Goal: Information Seeking & Learning: Learn about a topic

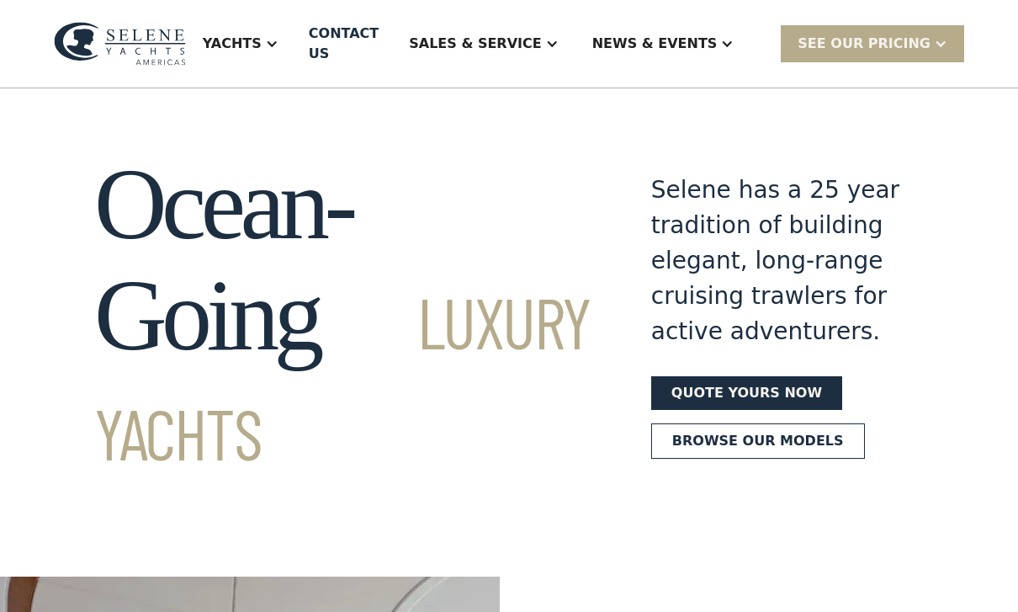
click at [289, 45] on div "Yachts" at bounding box center [240, 43] width 109 height 67
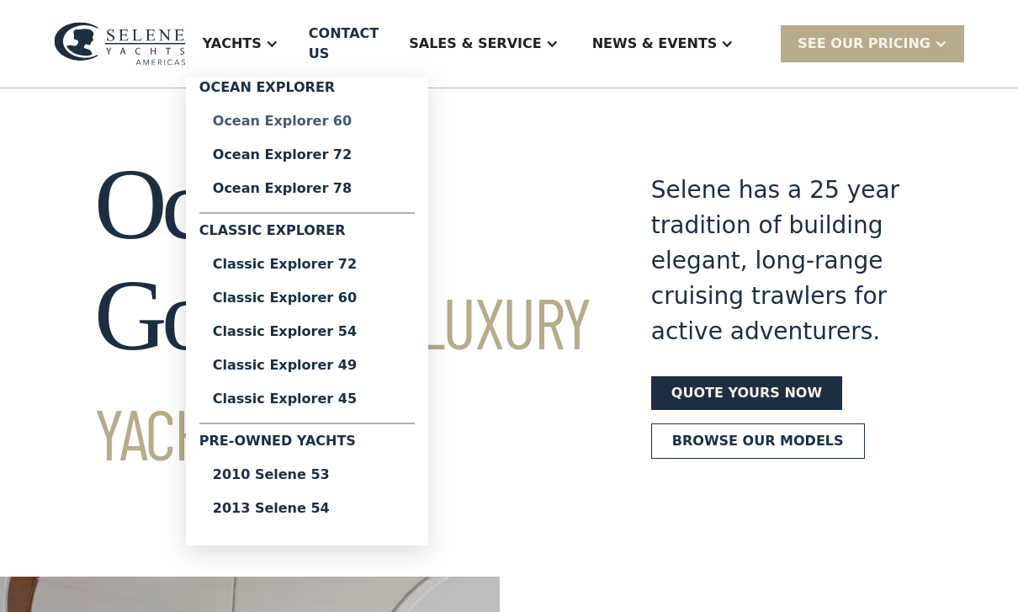
click at [304, 115] on div "Ocean Explorer 60" at bounding box center [307, 120] width 188 height 13
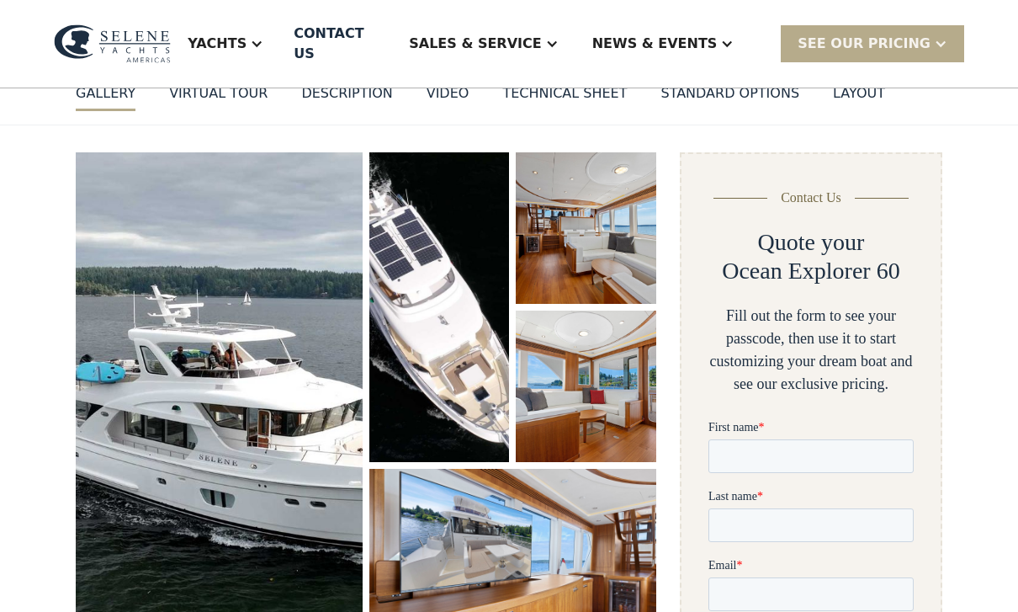
scroll to position [178, 0]
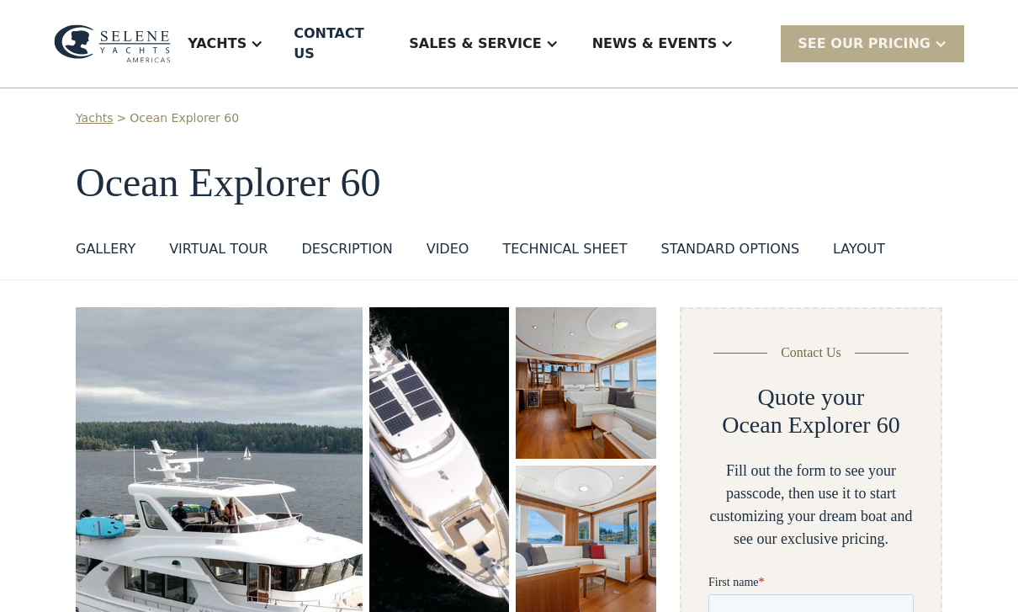
scroll to position [0, 0]
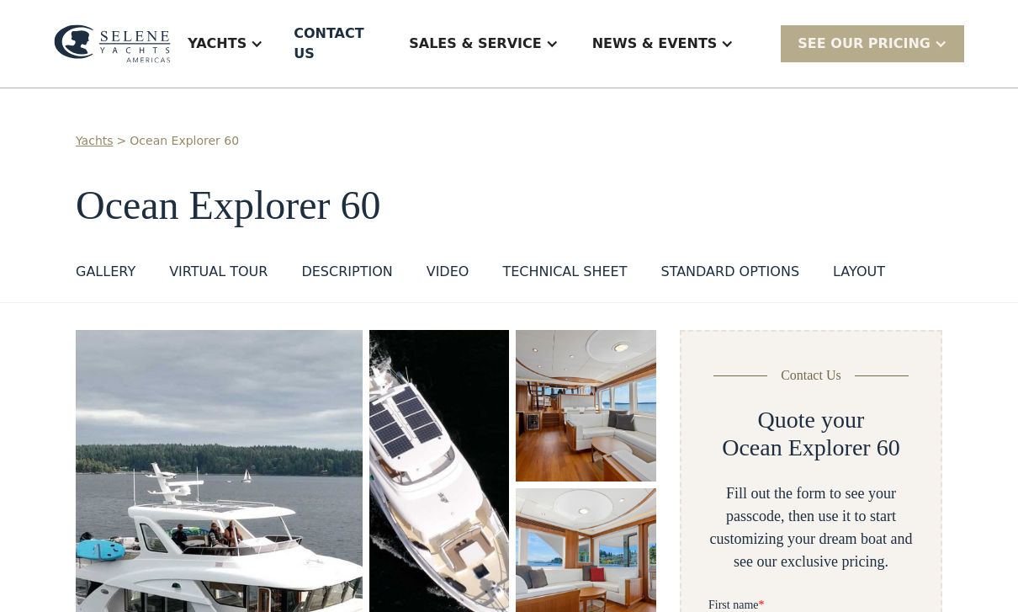
click at [247, 34] on div "Yachts" at bounding box center [217, 44] width 59 height 20
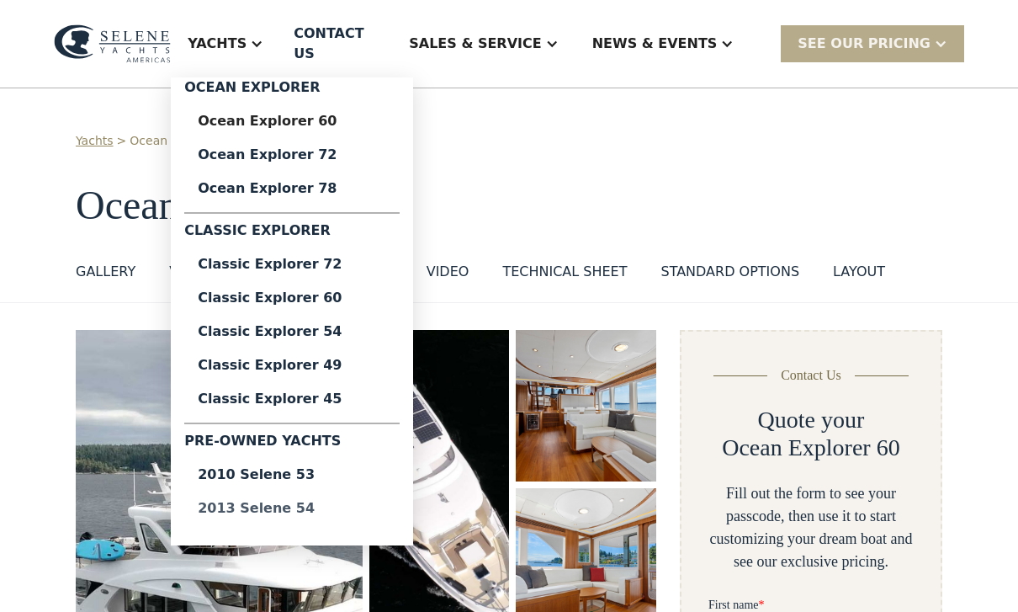
click at [302, 503] on div "2013 Selene 54" at bounding box center [292, 508] width 188 height 13
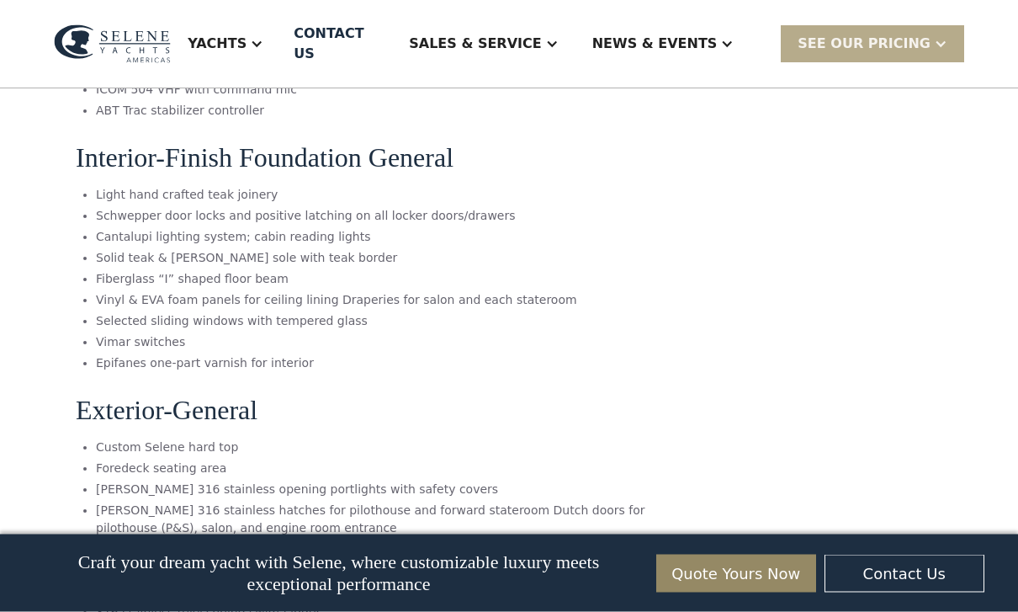
scroll to position [6513, 0]
